Goal: Transaction & Acquisition: Purchase product/service

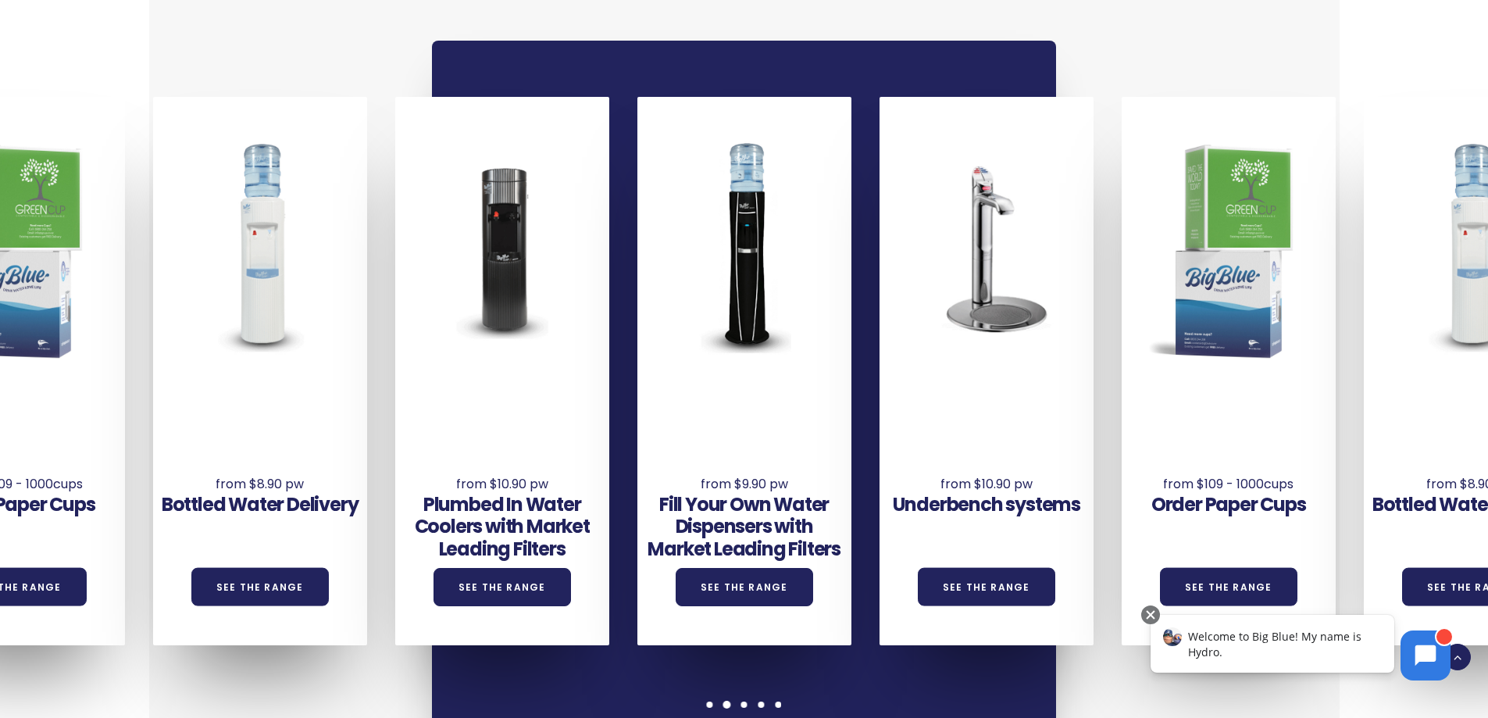
scroll to position [1093, 0]
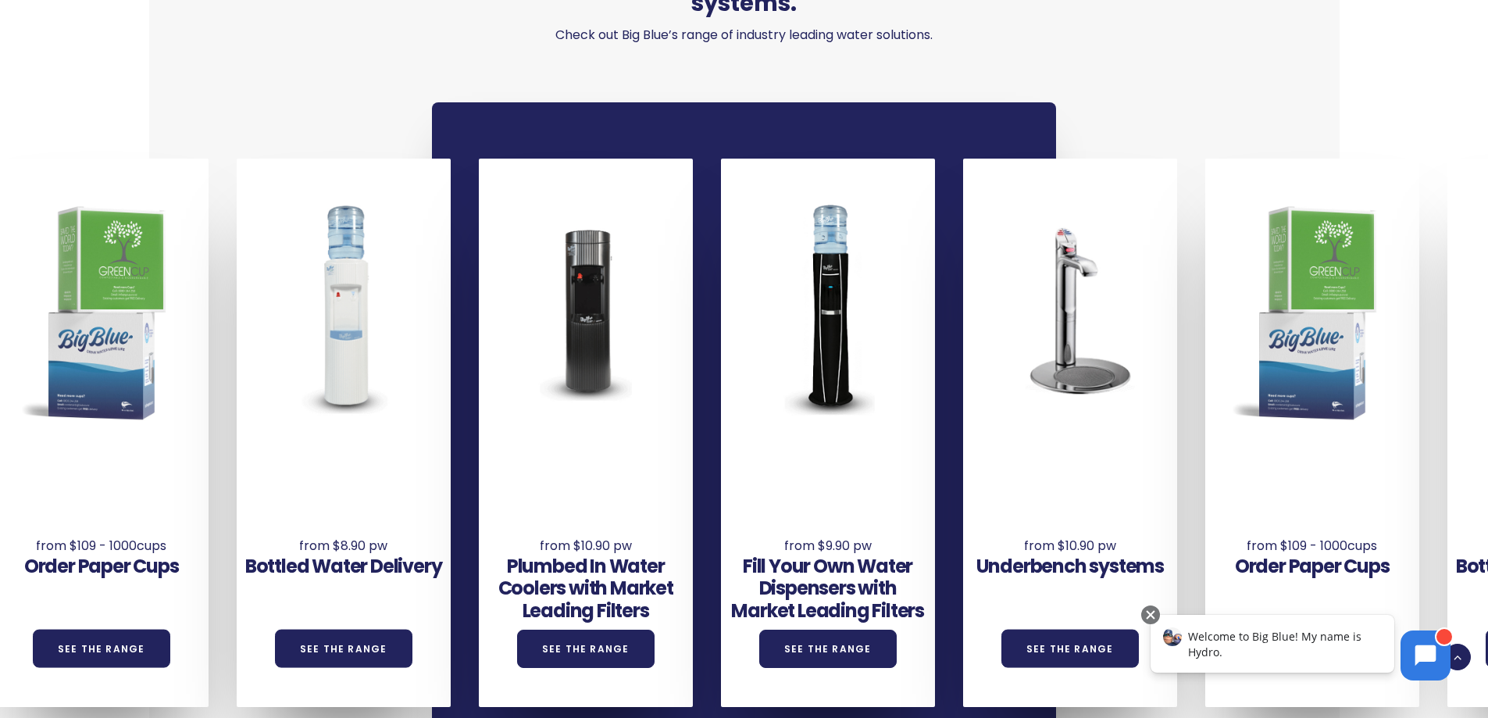
drag, startPoint x: 1354, startPoint y: 389, endPoint x: 1448, endPoint y: 474, distance: 127.2
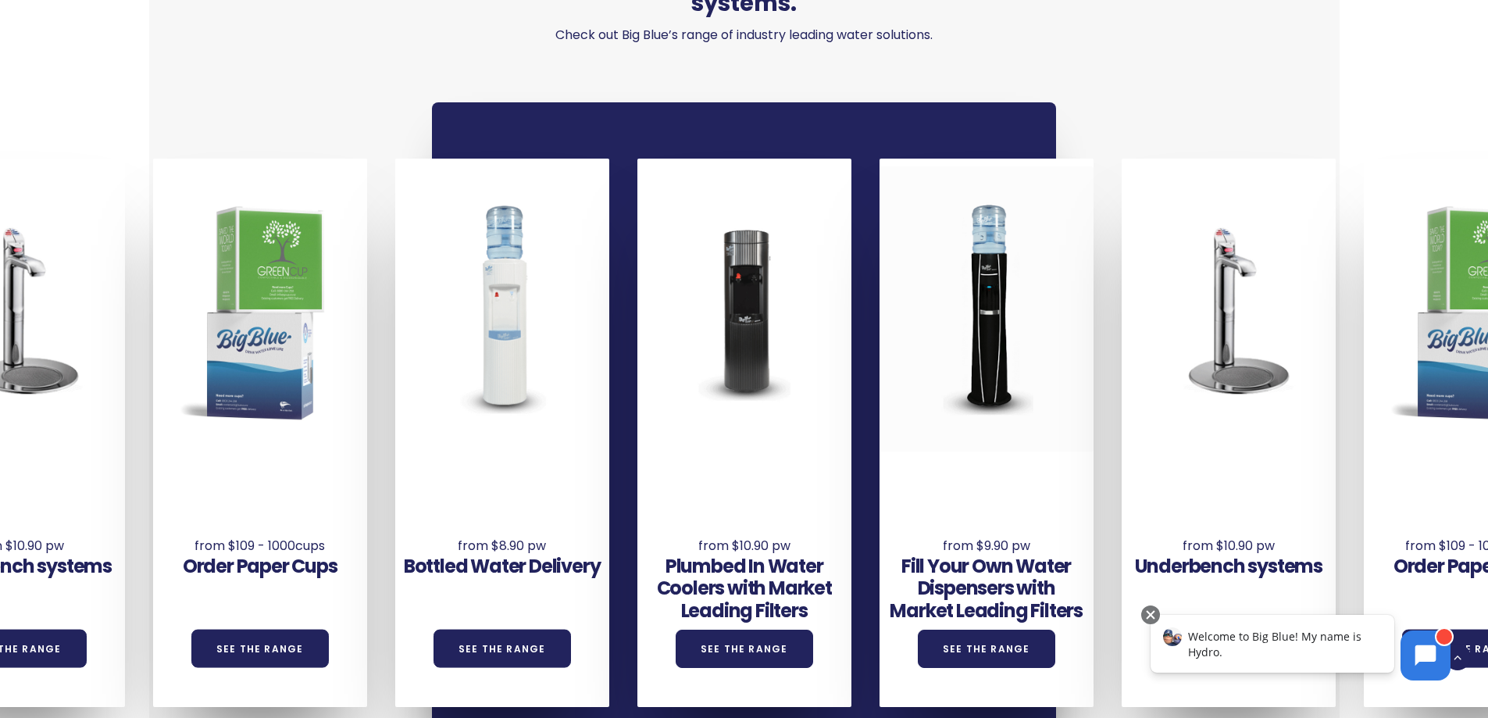
drag, startPoint x: 287, startPoint y: 358, endPoint x: 891, endPoint y: 372, distance: 603.8
click at [891, 372] on div "Underbench systems See the Range Order Paper Cups See the Range Bottled Water D…" at bounding box center [1242, 433] width 2905 height 548
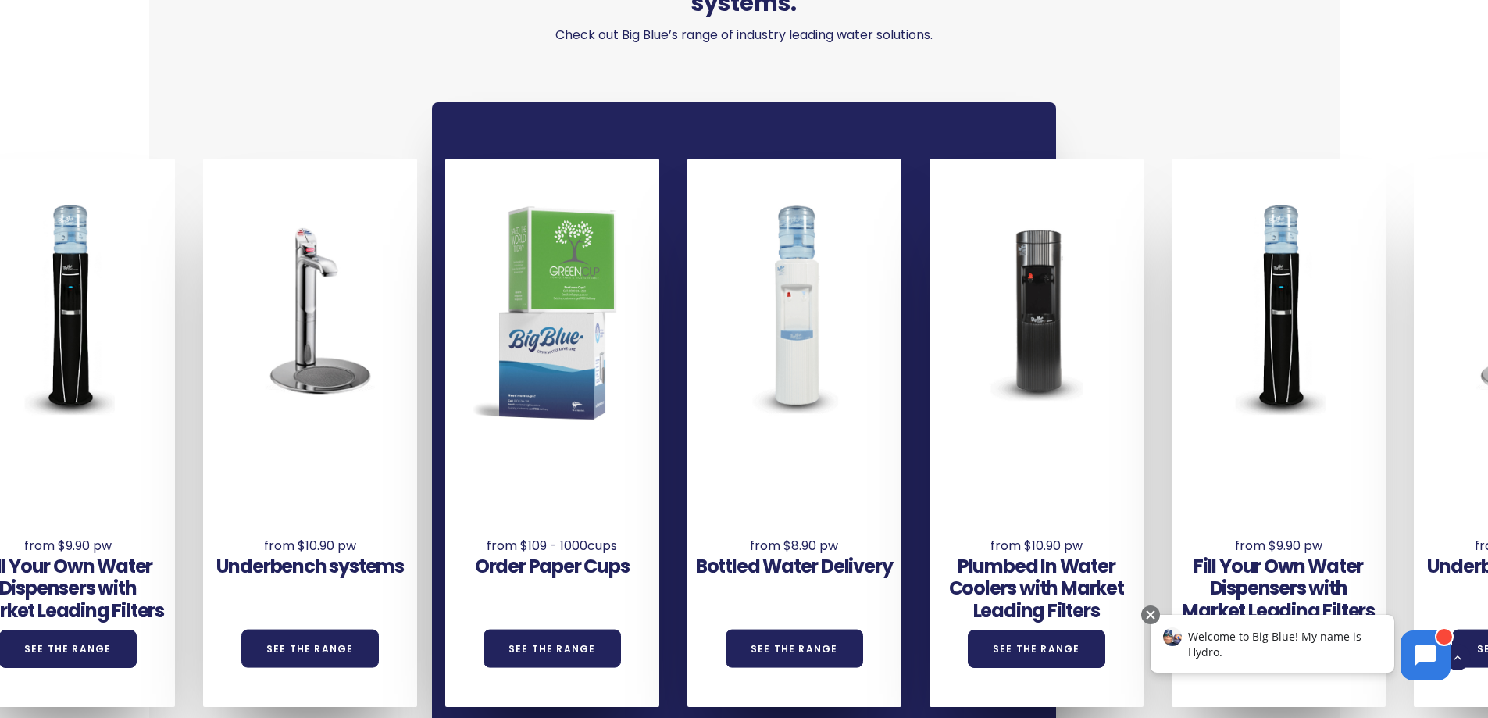
drag, startPoint x: 215, startPoint y: 418, endPoint x: 681, endPoint y: 432, distance: 466.4
click at [680, 432] on div "Underbench systems See the Range Order Paper Cups See the Range Bottled Water D…" at bounding box center [324, 433] width 2905 height 548
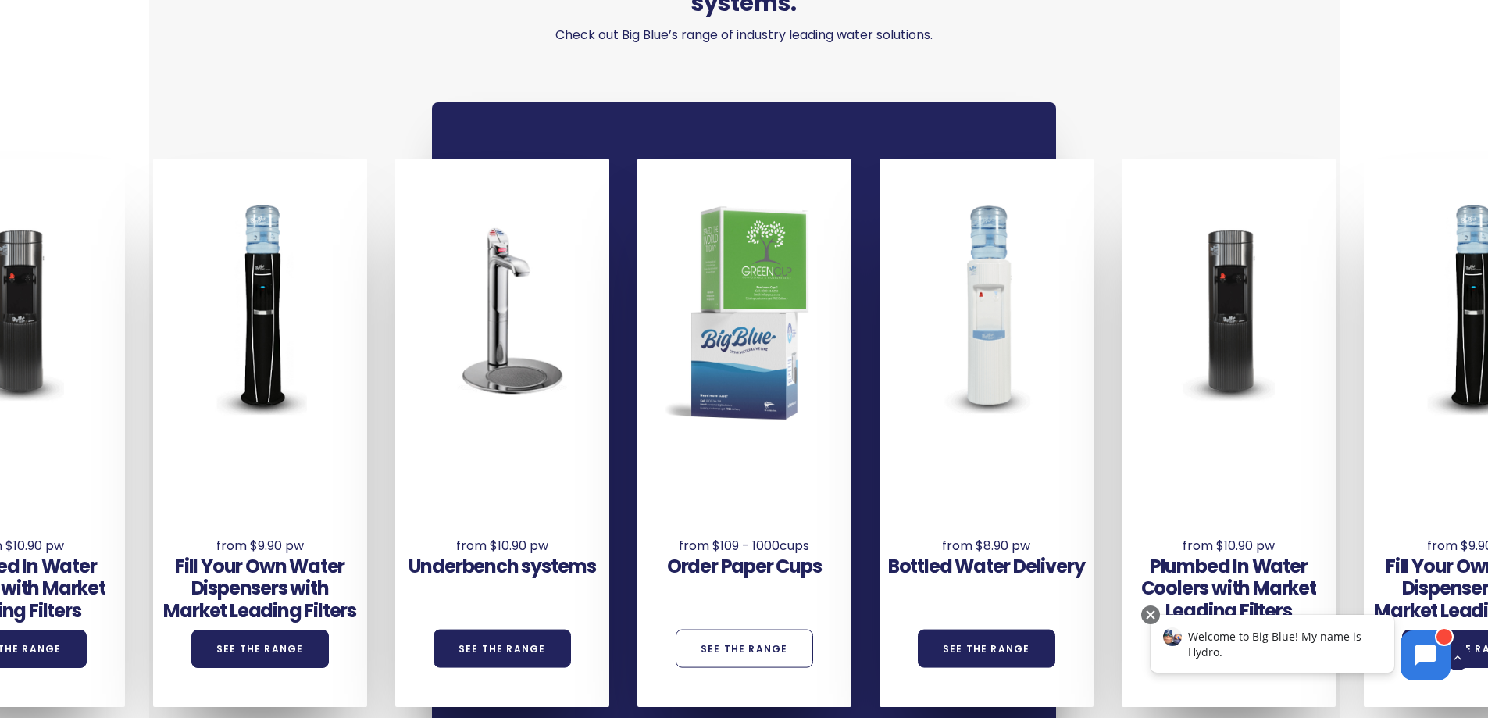
click at [753, 629] on link "See the Range" at bounding box center [743, 648] width 137 height 38
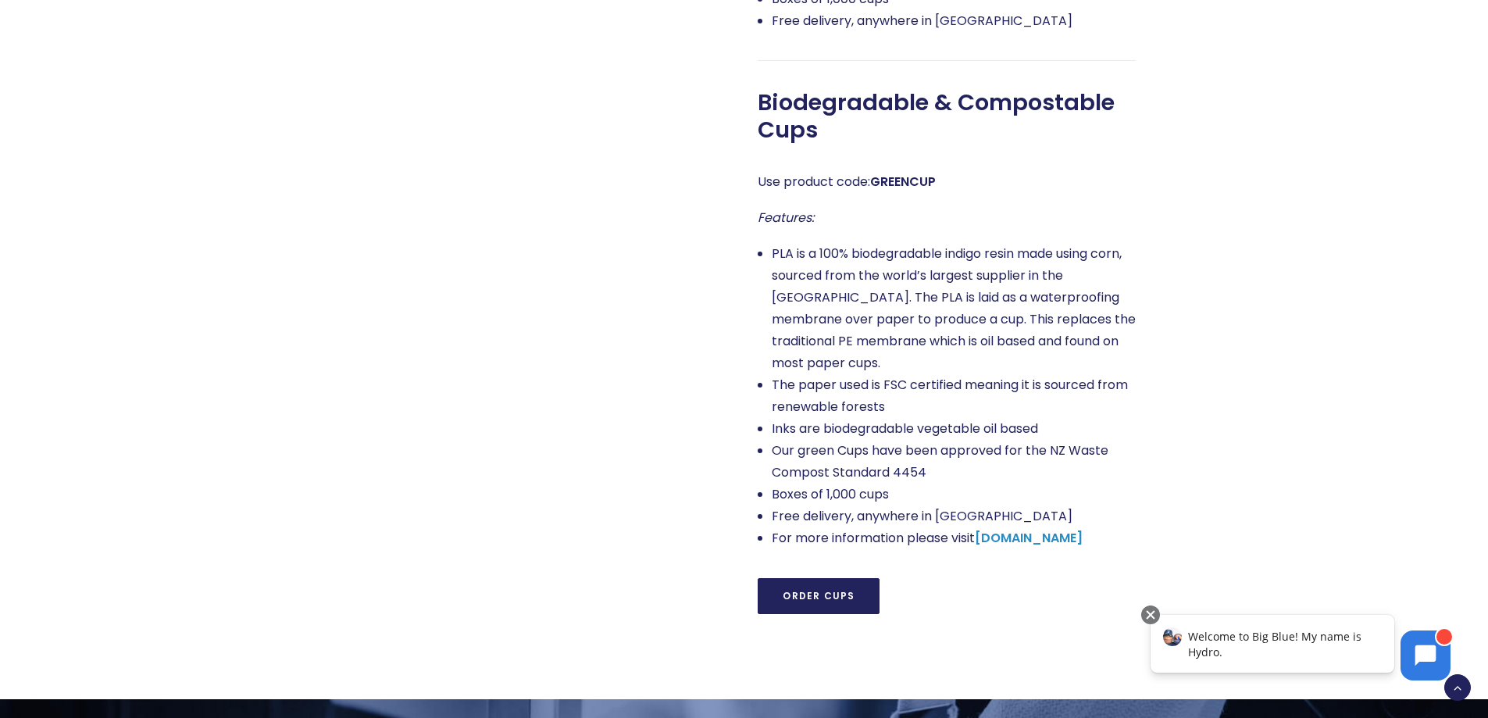
scroll to position [1327, 0]
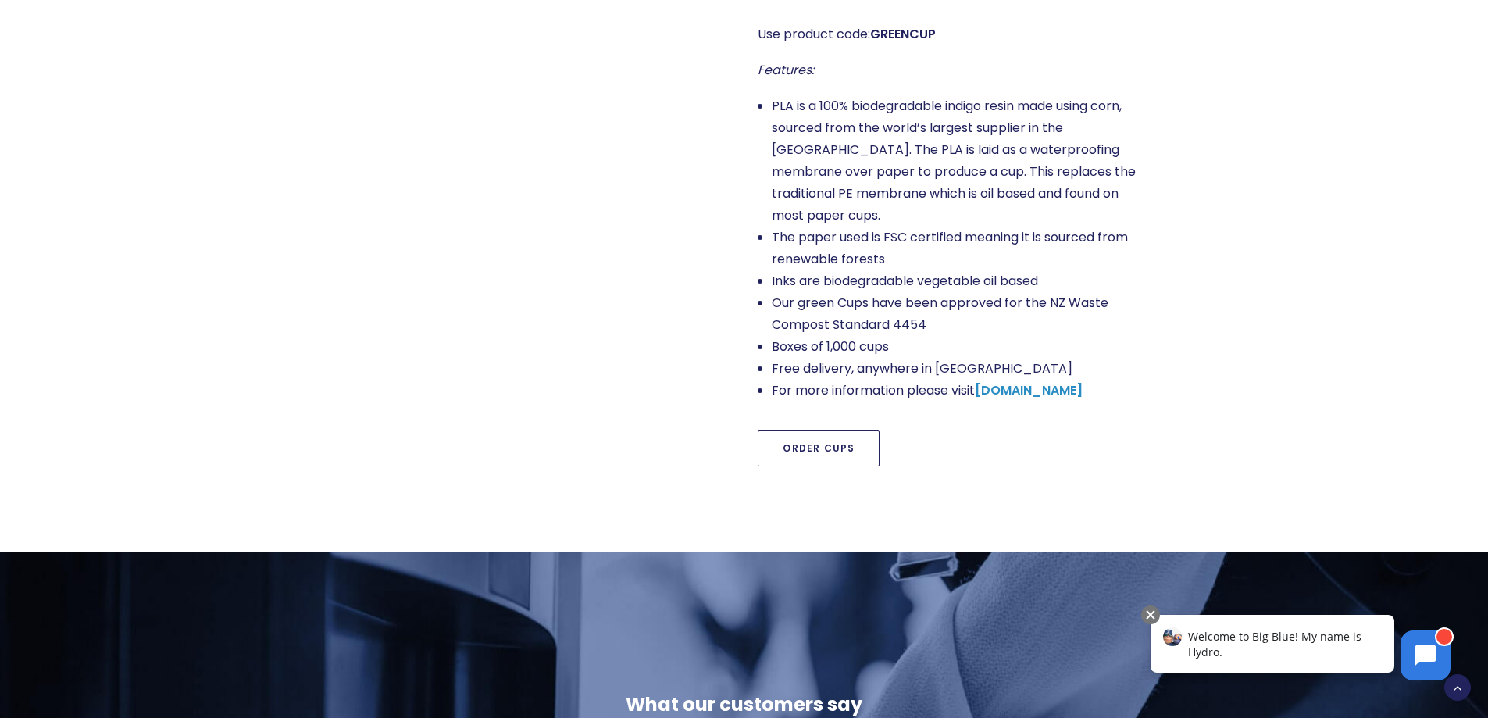
click at [850, 430] on link "Order Cups" at bounding box center [818, 448] width 122 height 36
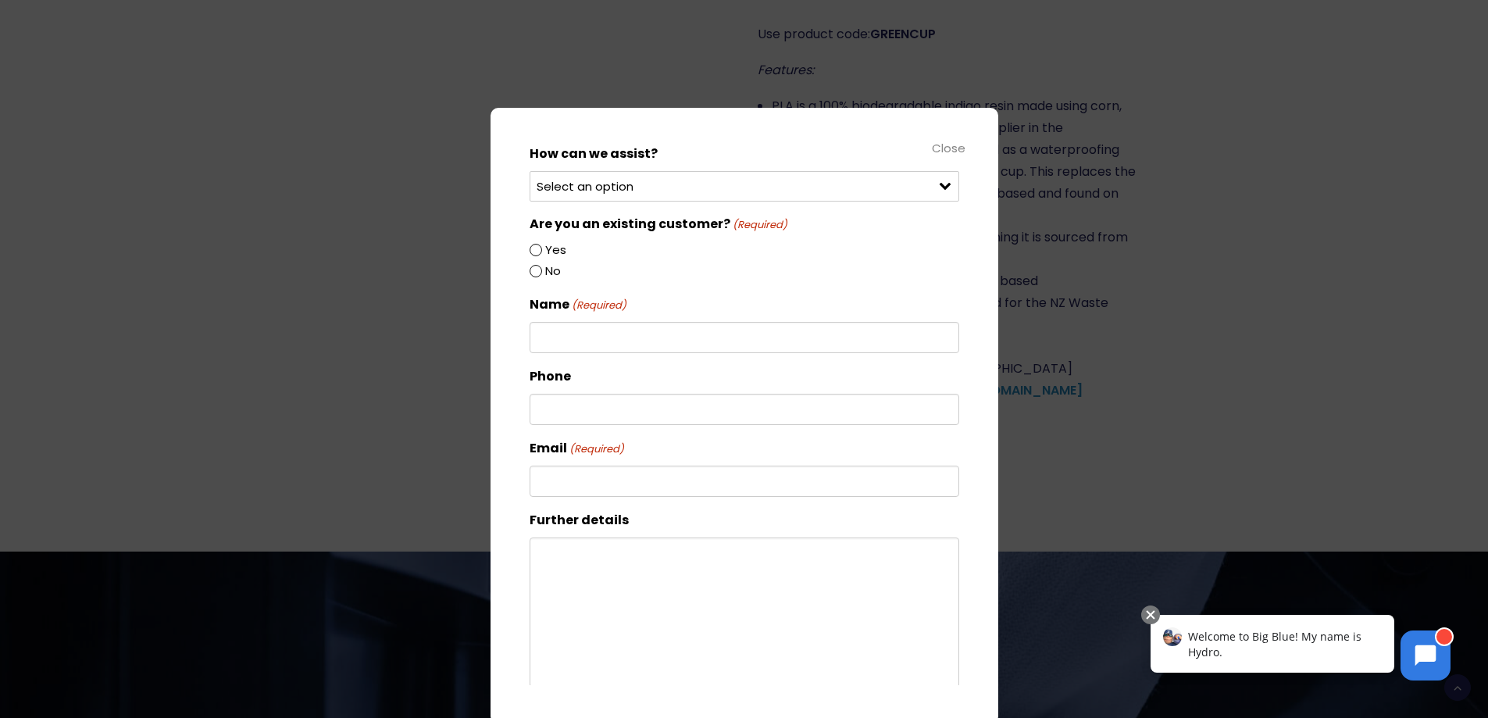
scroll to position [0, 0]
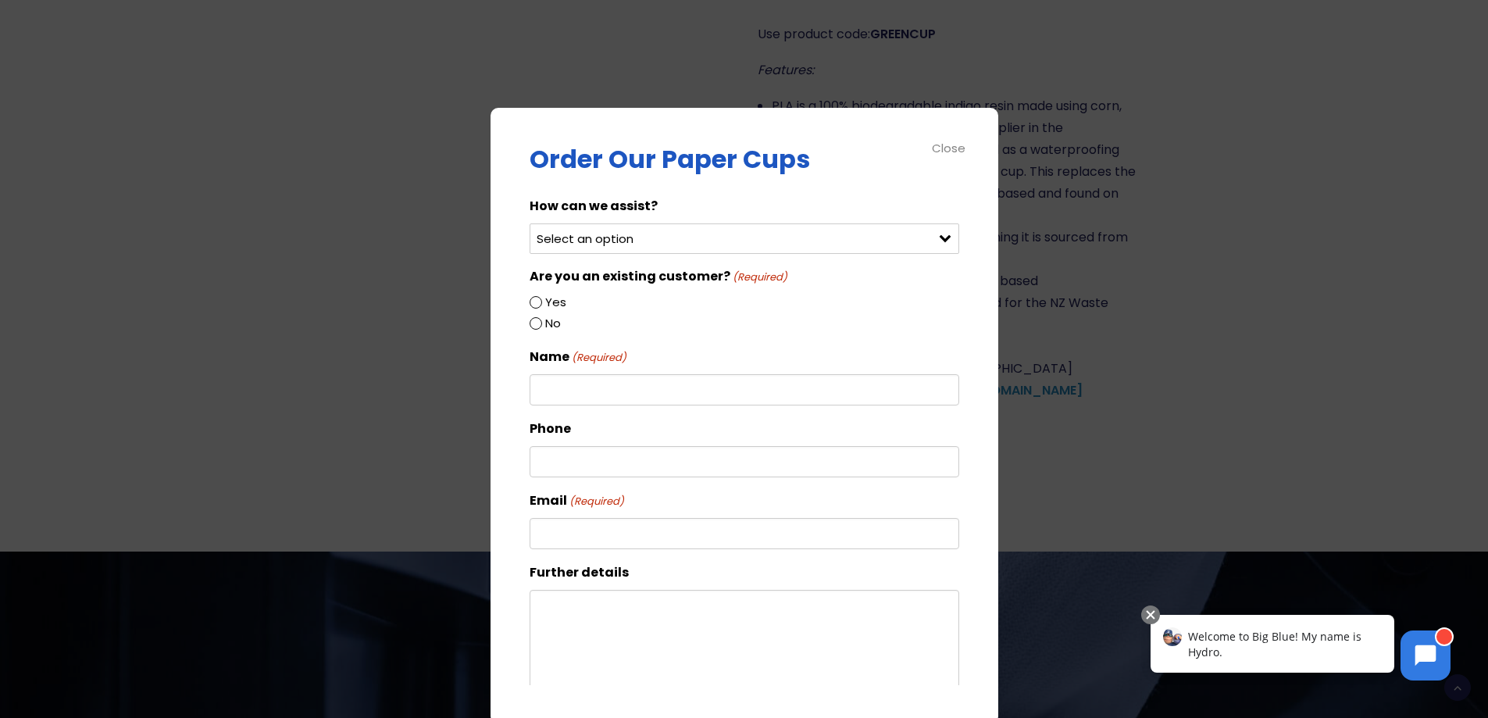
click at [610, 237] on select "Select an option Order green cups Order blue cups I need something else" at bounding box center [743, 238] width 429 height 30
click at [529, 223] on select "Select an option Order green cups Order blue cups I need something else" at bounding box center [743, 238] width 429 height 30
click at [586, 237] on select "Select an option Order green cups Order blue cups I need something else" at bounding box center [743, 238] width 429 height 30
select select "Order blue cups"
click at [529, 223] on select "Select an option Order green cups Order blue cups I need something else" at bounding box center [743, 238] width 429 height 30
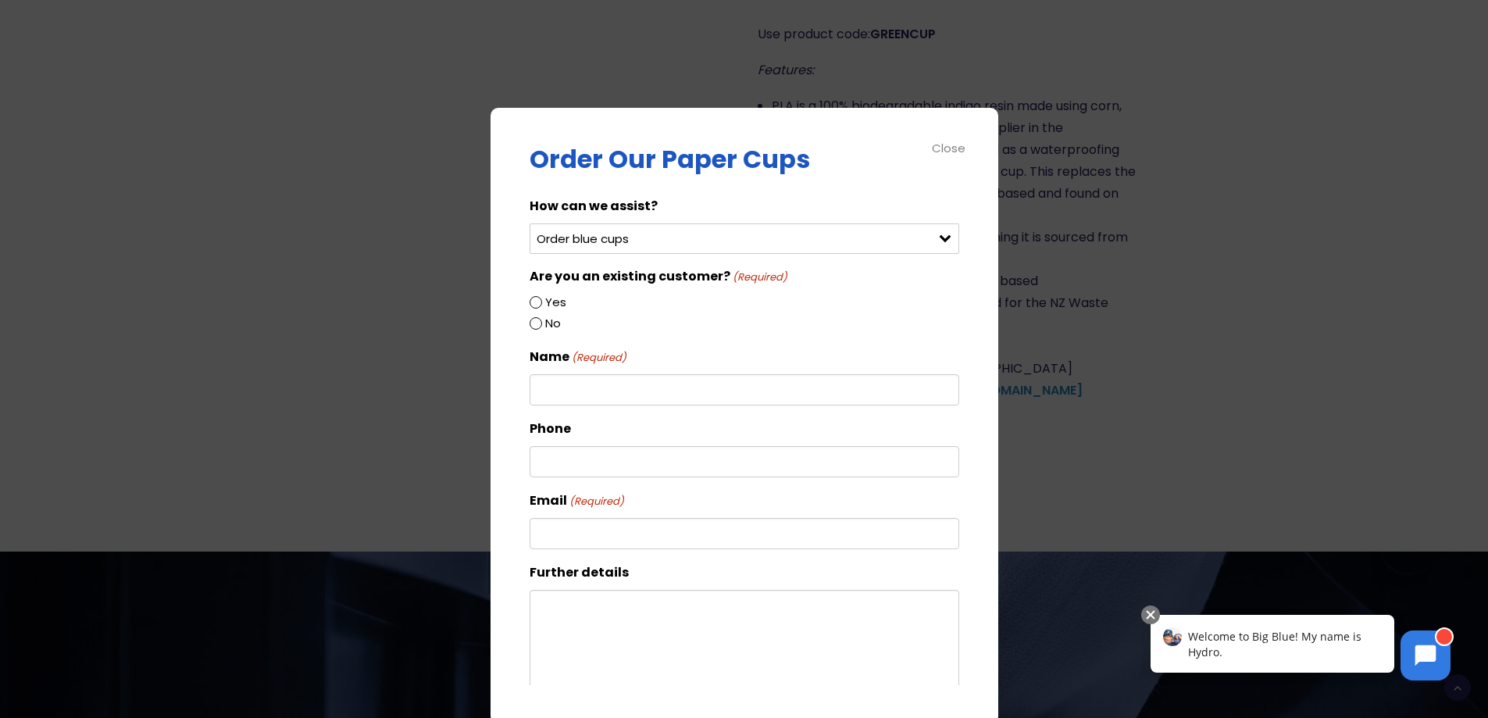
click at [538, 298] on input "Yes" at bounding box center [535, 302] width 12 height 12
radio input "true"
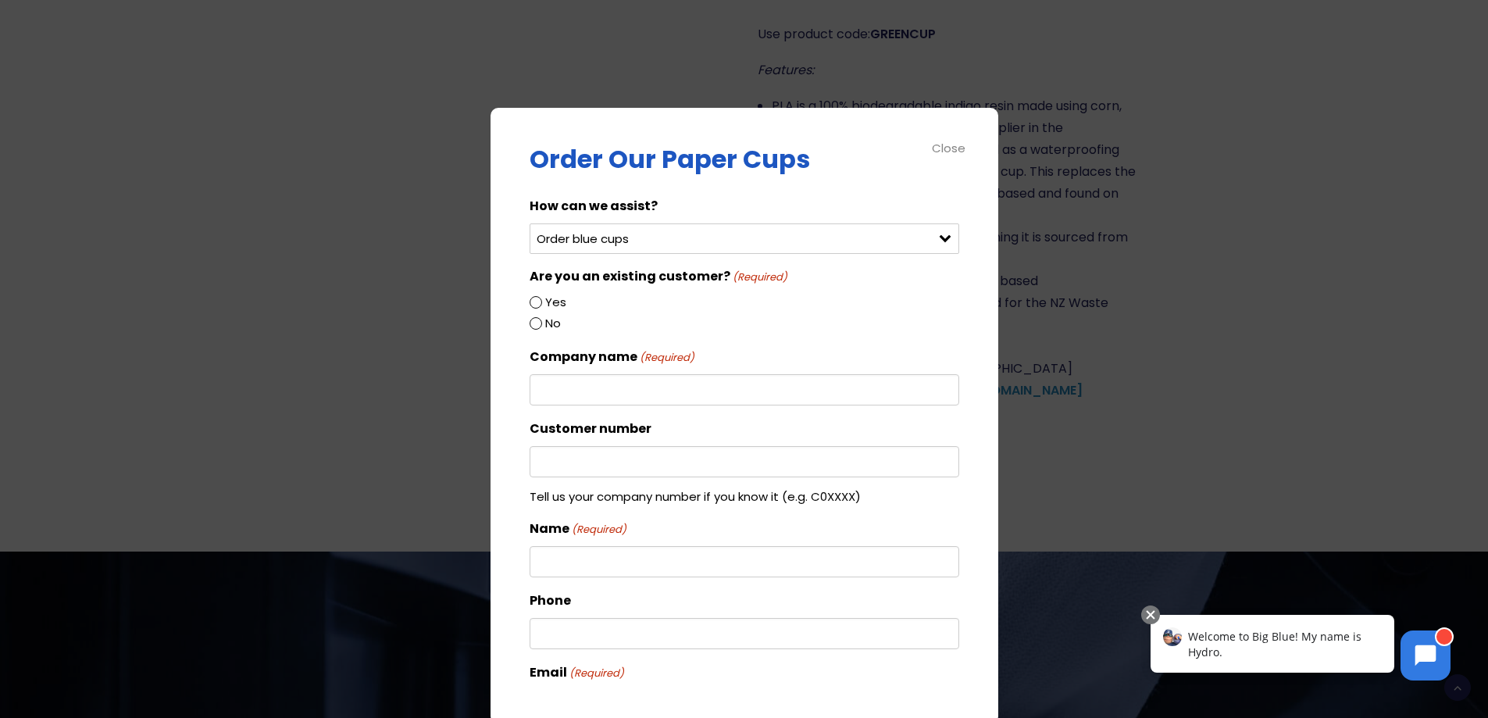
click at [638, 390] on input "Company name (Required)" at bounding box center [743, 389] width 429 height 31
type input "NCP Tyres ltd aka [GEOGRAPHIC_DATA] Tyres"
type input "[PERSON_NAME]-Ul-[PERSON_NAME]"
type input "096222727"
type input "[EMAIL_ADDRESS][DOMAIN_NAME]"
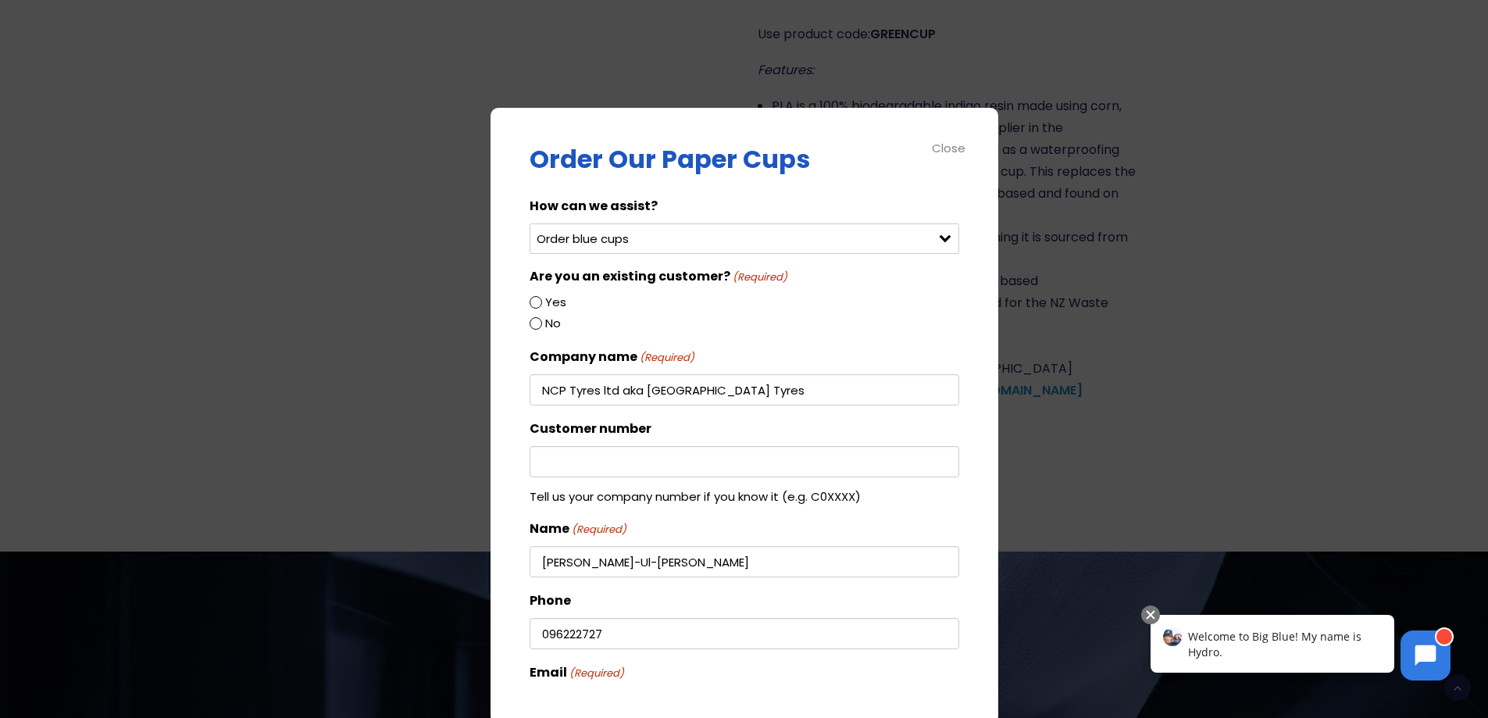
click at [583, 454] on input "Customer number" at bounding box center [743, 461] width 429 height 31
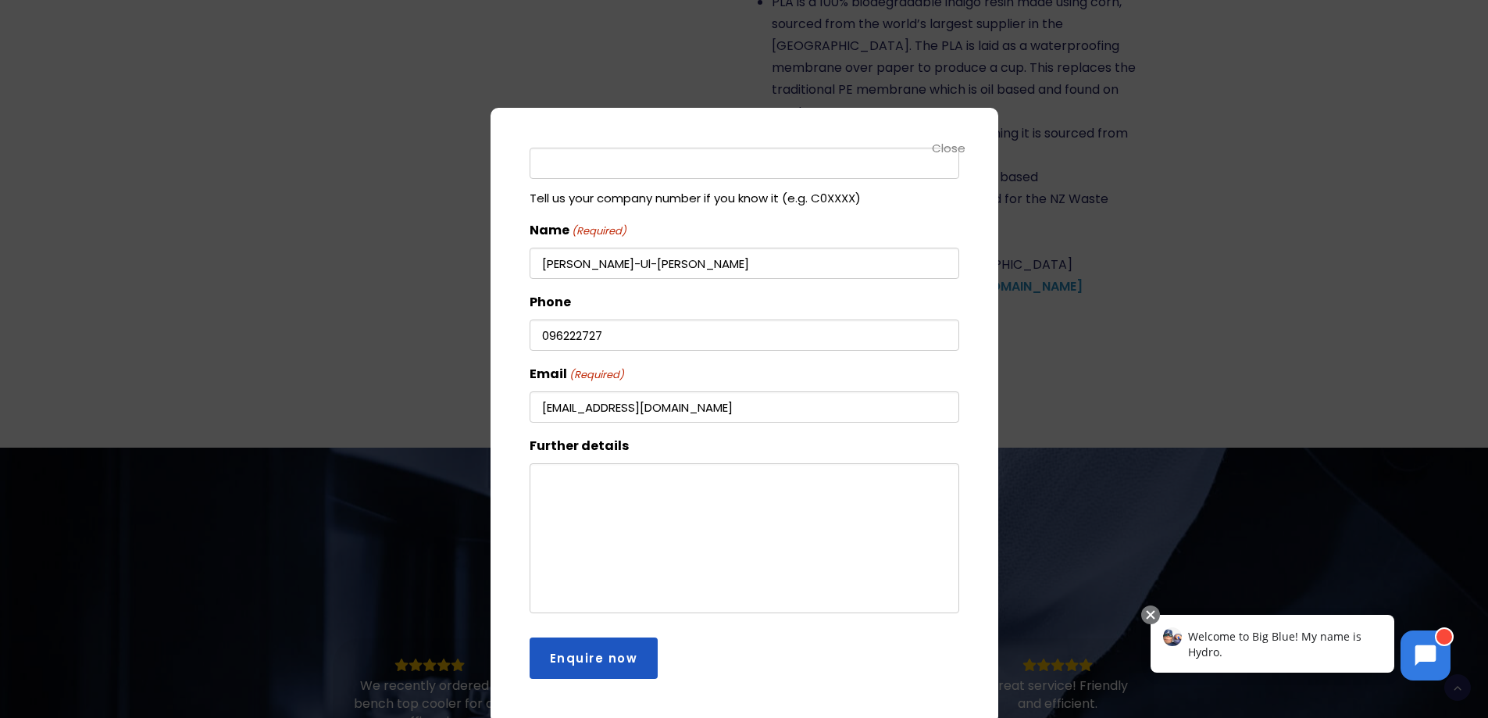
scroll to position [1484, 0]
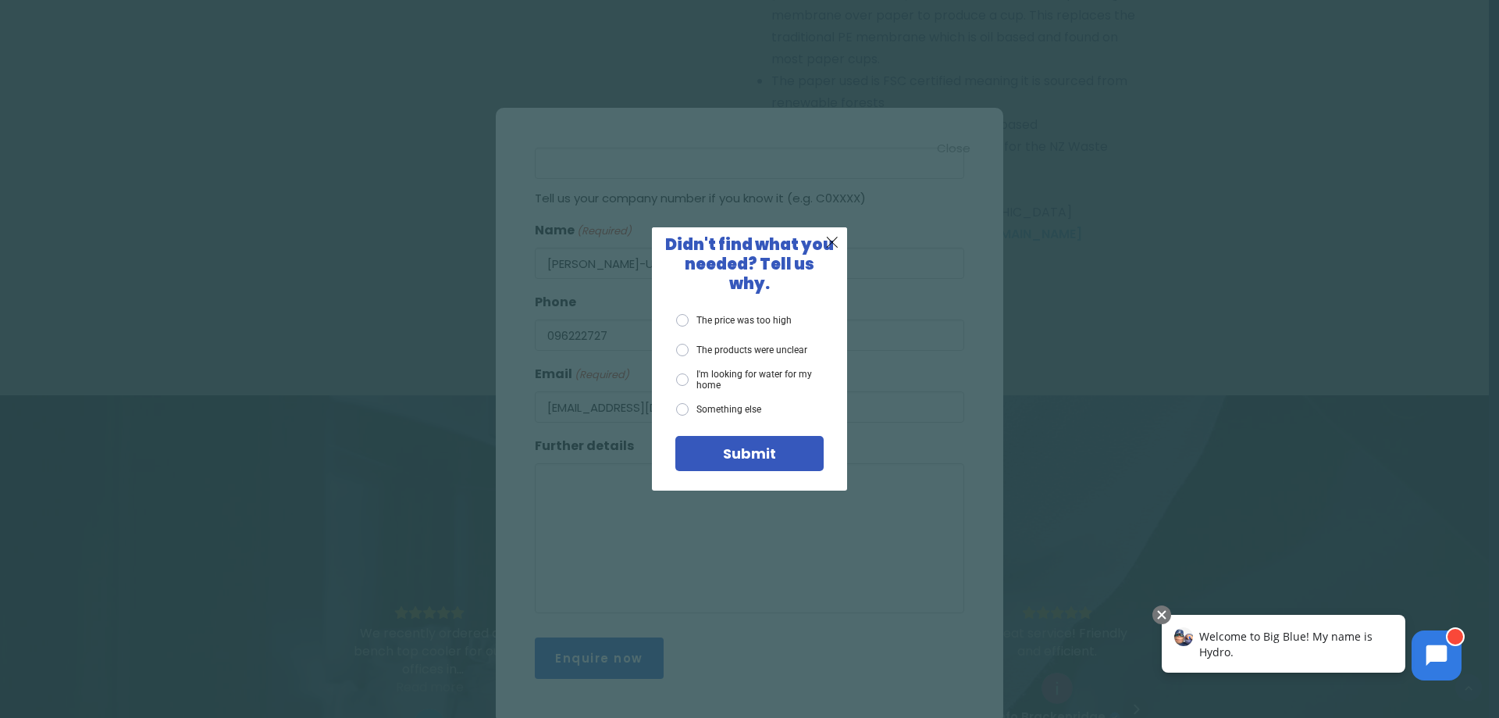
click at [683, 314] on label "The price was too high" at bounding box center [734, 320] width 116 height 12
click at [0, 0] on input "The price was too high" at bounding box center [0, 0] width 0 height 0
click at [727, 444] on span "Submit" at bounding box center [749, 454] width 53 height 20
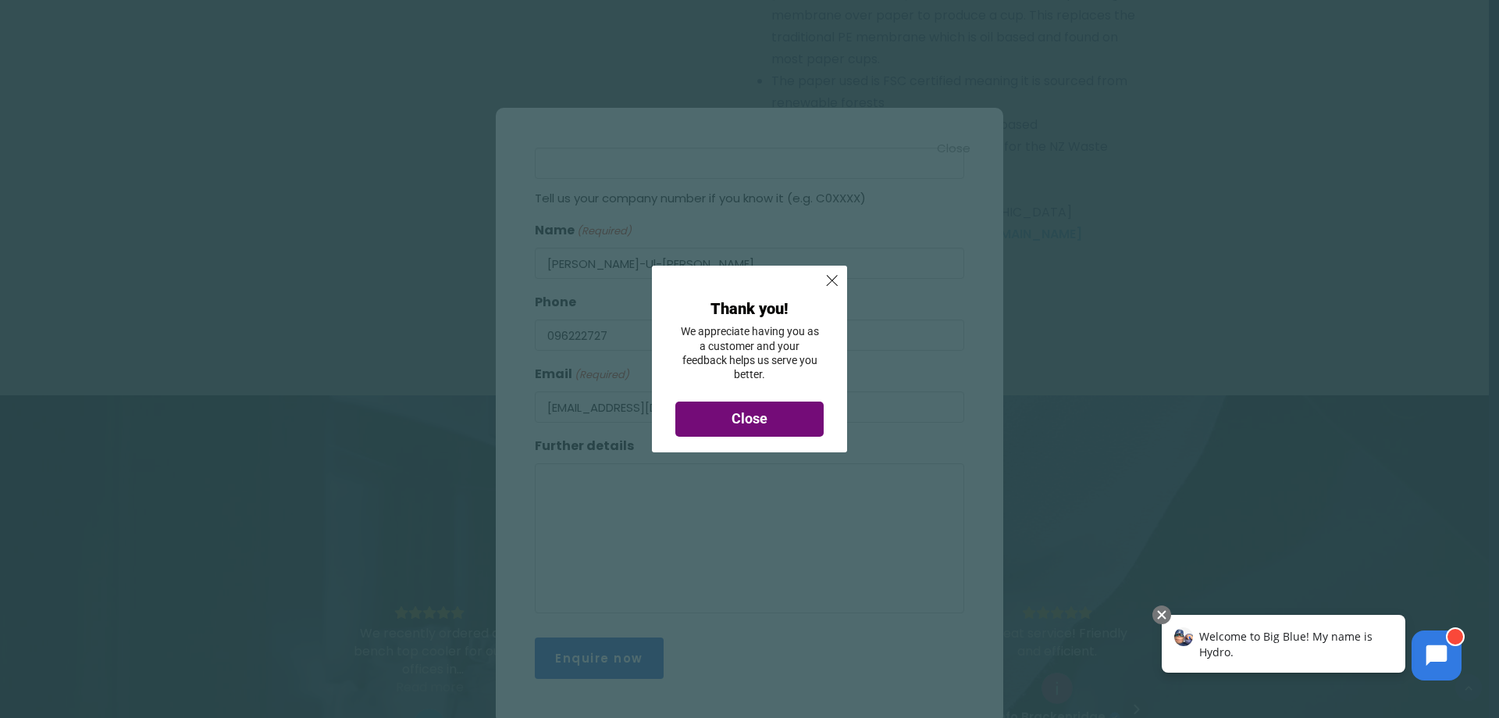
click at [762, 411] on span "Close" at bounding box center [750, 418] width 36 height 16
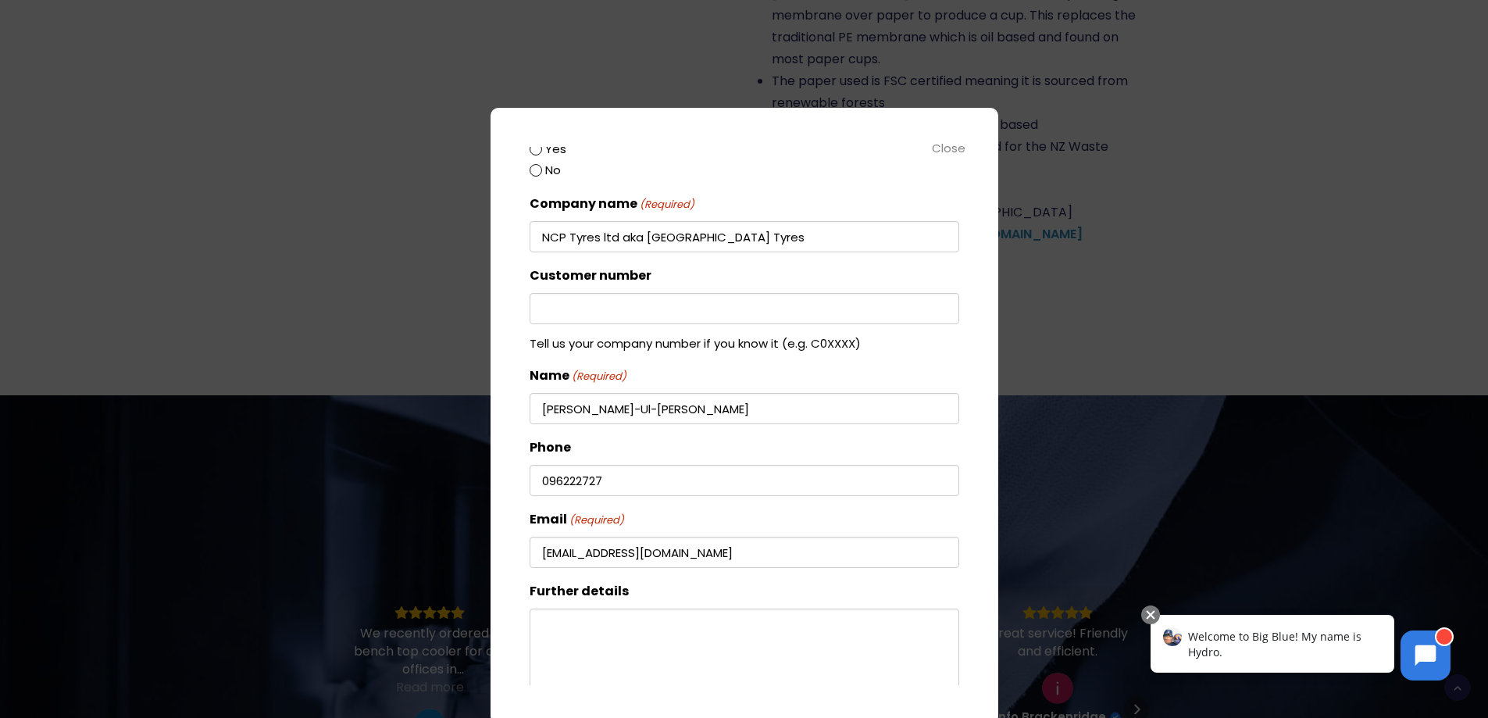
scroll to position [0, 0]
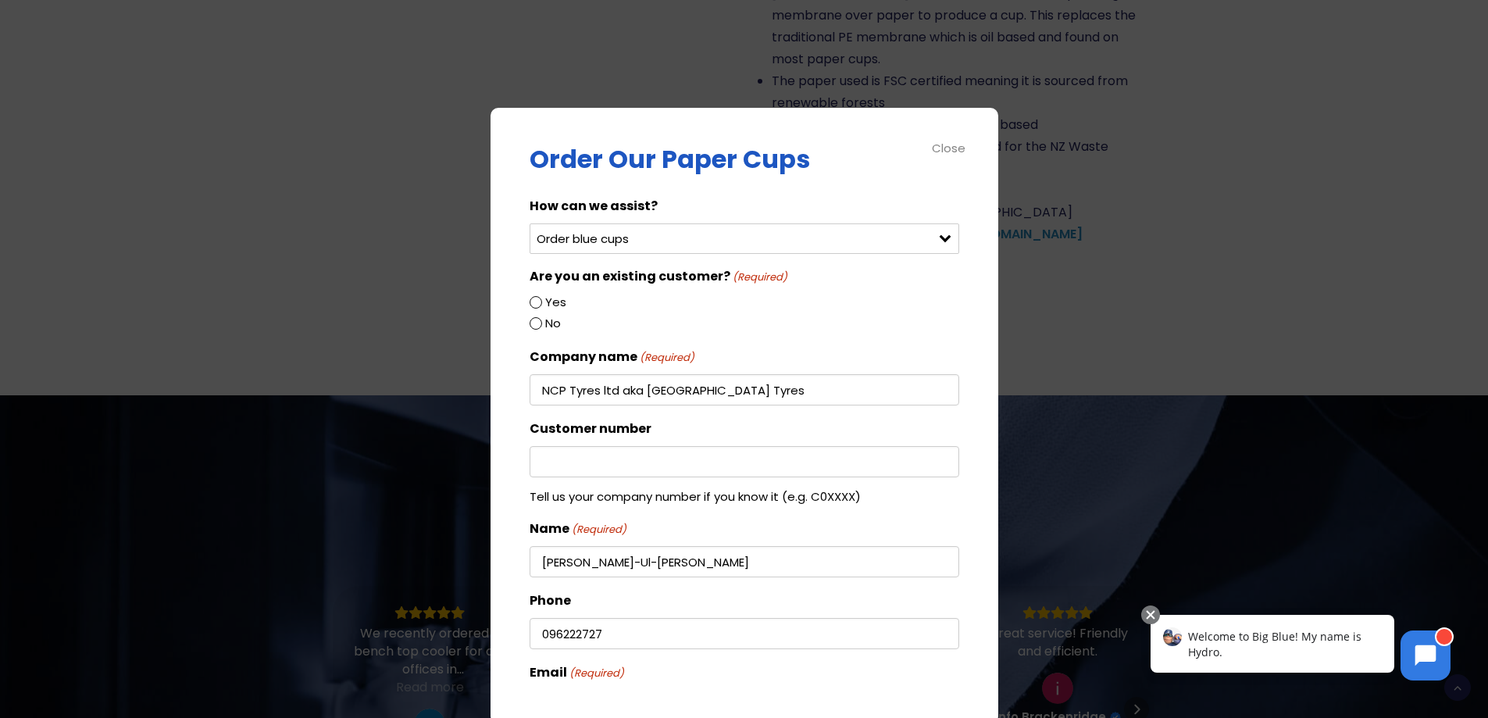
click at [532, 307] on input "Yes" at bounding box center [535, 302] width 12 height 12
click at [533, 306] on input "Yes" at bounding box center [535, 302] width 12 height 12
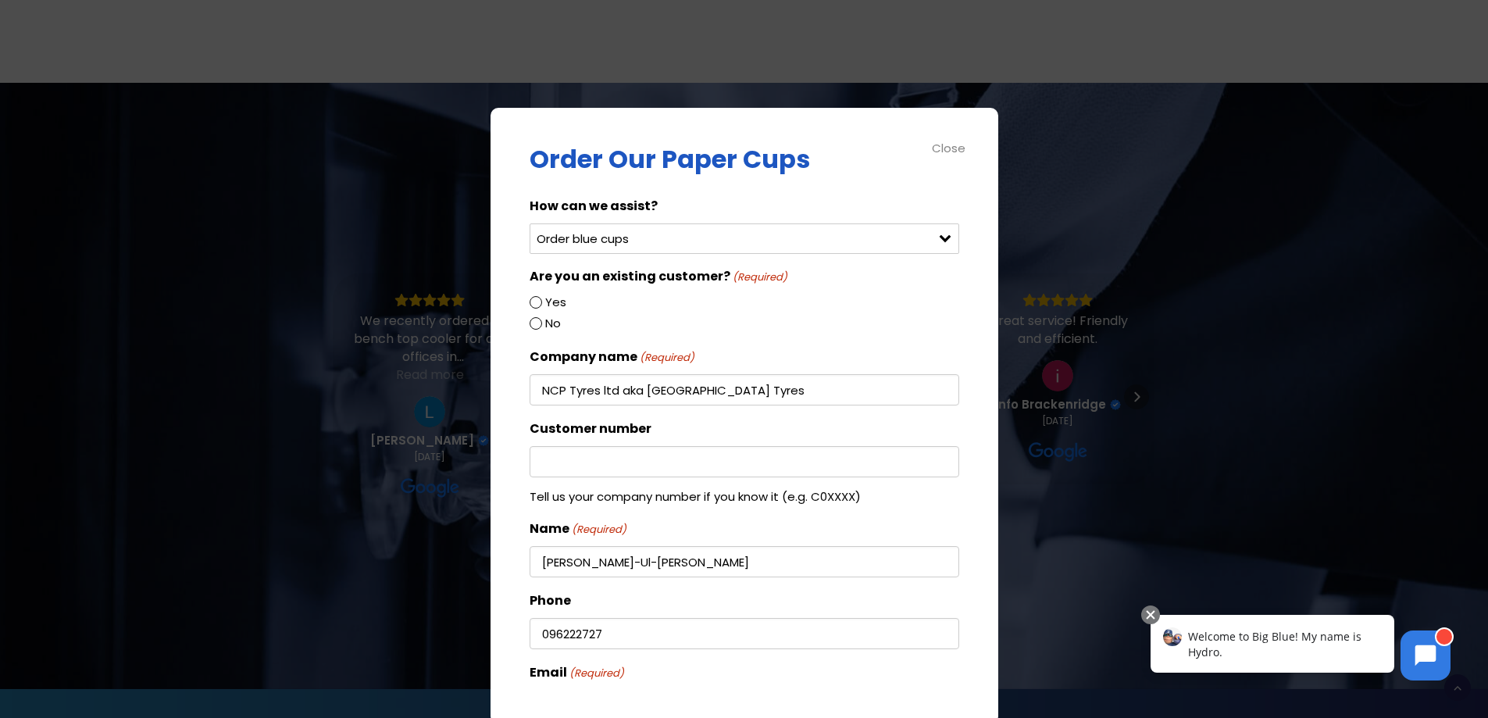
click at [568, 442] on div "Customer number Tell us your company number if you know it (e.g. C0XXXX)" at bounding box center [743, 461] width 429 height 87
click at [566, 454] on input "Customer number" at bounding box center [743, 461] width 429 height 31
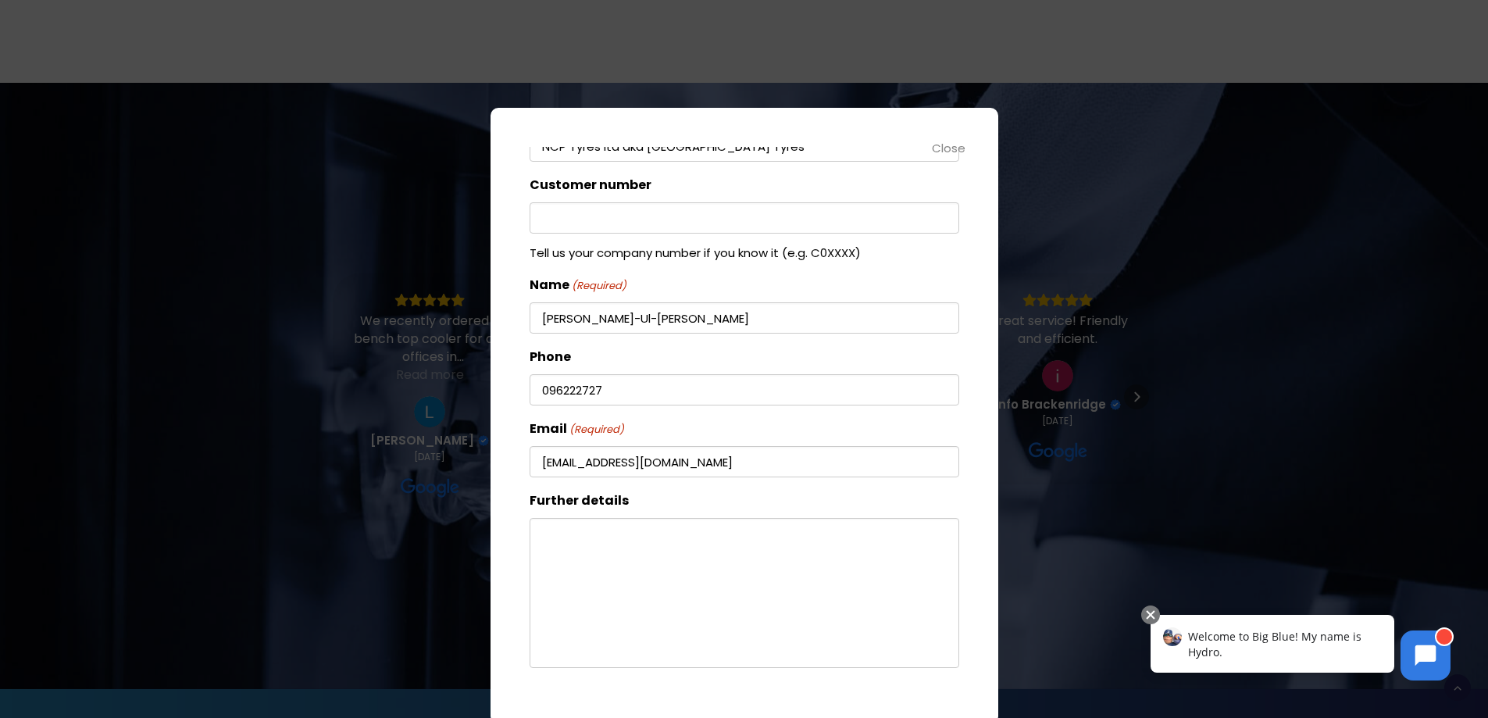
scroll to position [298, 0]
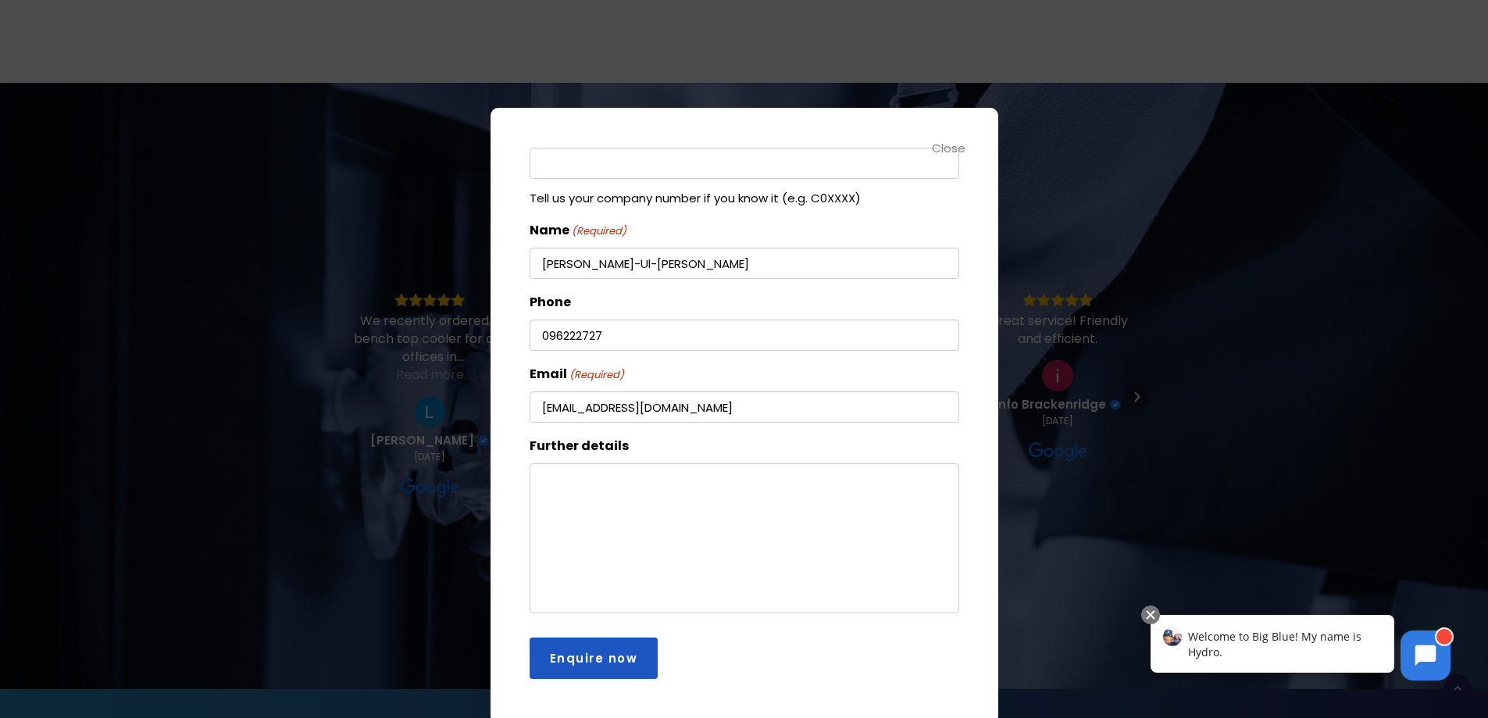
click at [616, 657] on input "Enquire now" at bounding box center [593, 657] width 129 height 41
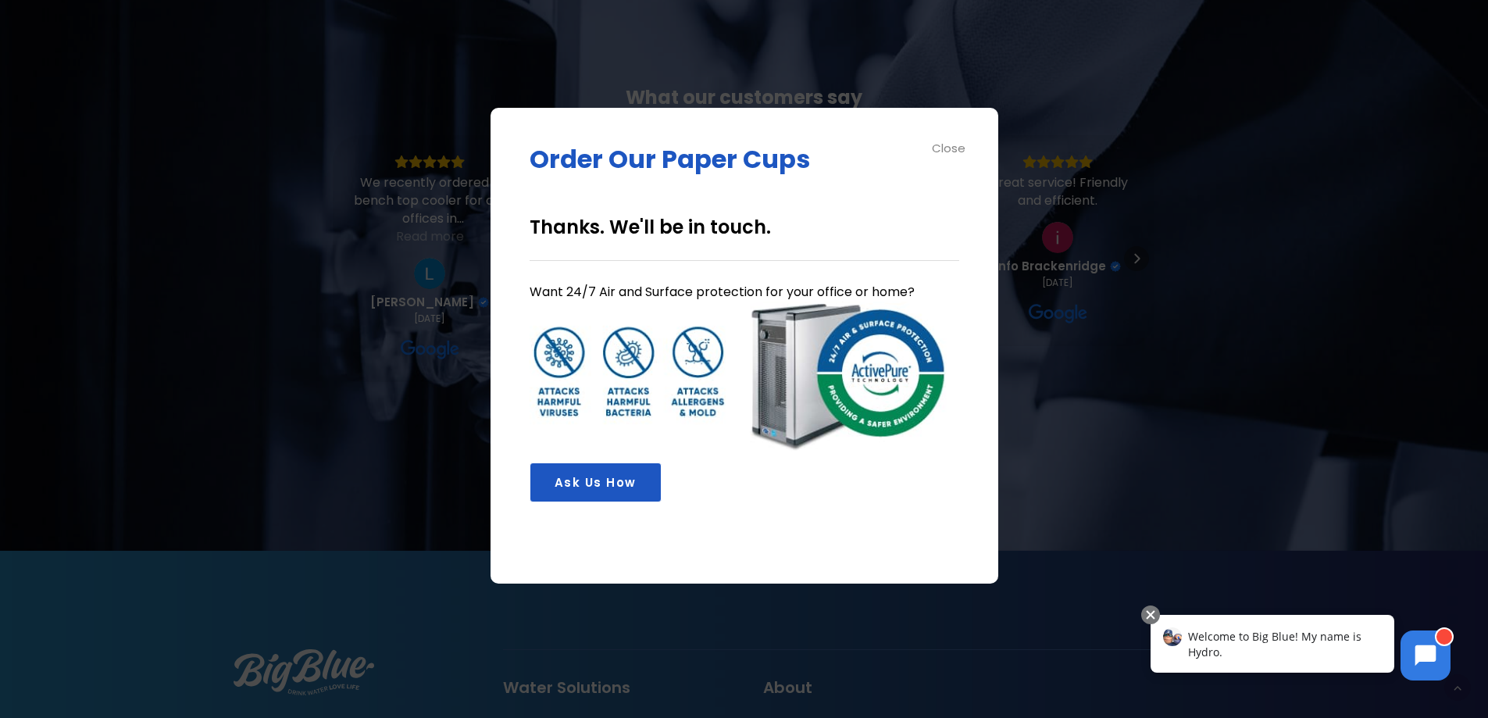
scroll to position [0, 0]
click at [946, 144] on div "Close" at bounding box center [949, 148] width 35 height 18
